Goal: Find specific page/section: Find specific page/section

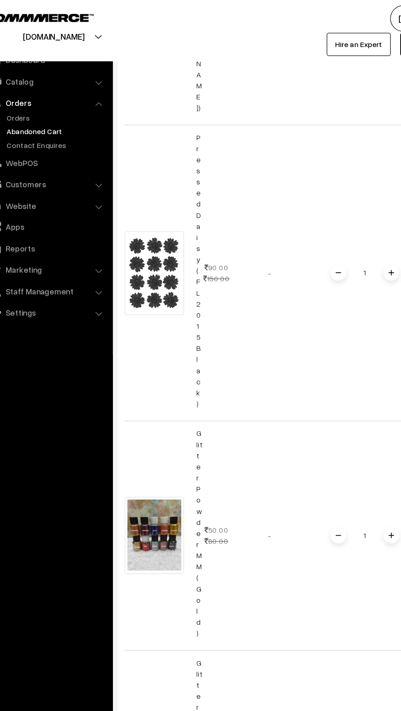
scroll to position [844, 0]
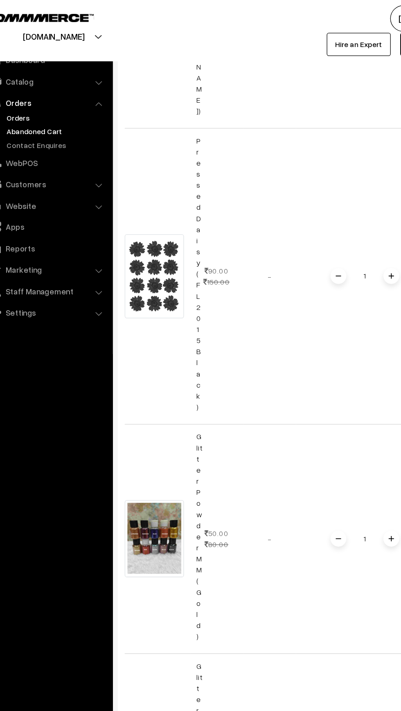
click at [43, 93] on link "Orders" at bounding box center [67, 91] width 81 height 9
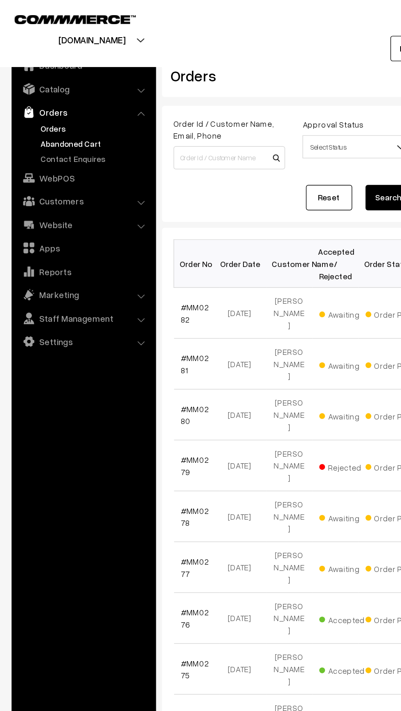
click at [31, 97] on link "Abandoned Cart" at bounding box center [67, 101] width 81 height 9
